Goal: Task Accomplishment & Management: Use online tool/utility

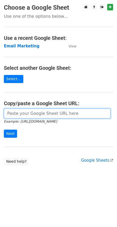
click at [16, 114] on input "url" at bounding box center [57, 113] width 107 height 10
type input "https://docs.google.com/spreadsheets/d/1xL6TpCDV6I8u0ZLJNyeDzG9gA4aAWzyqnMKZojC…"
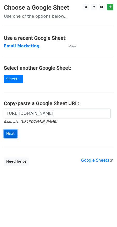
click at [6, 131] on input "Next" at bounding box center [10, 133] width 13 height 8
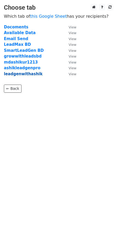
click at [20, 75] on strong "leadgenwithashik" at bounding box center [23, 73] width 39 height 5
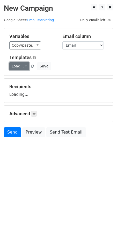
click at [21, 67] on link "Load..." at bounding box center [19, 66] width 20 height 8
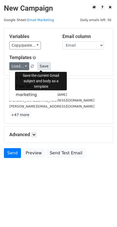
click at [44, 63] on button "Save" at bounding box center [44, 66] width 14 height 8
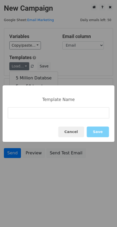
click at [28, 115] on input at bounding box center [59, 112] width 102 height 11
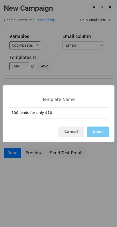
type input "500 leads for only $10"
click at [102, 131] on button "Save" at bounding box center [98, 131] width 22 height 11
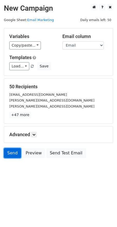
click at [10, 155] on link "Send" at bounding box center [12, 153] width 17 height 10
